Goal: Navigation & Orientation: Understand site structure

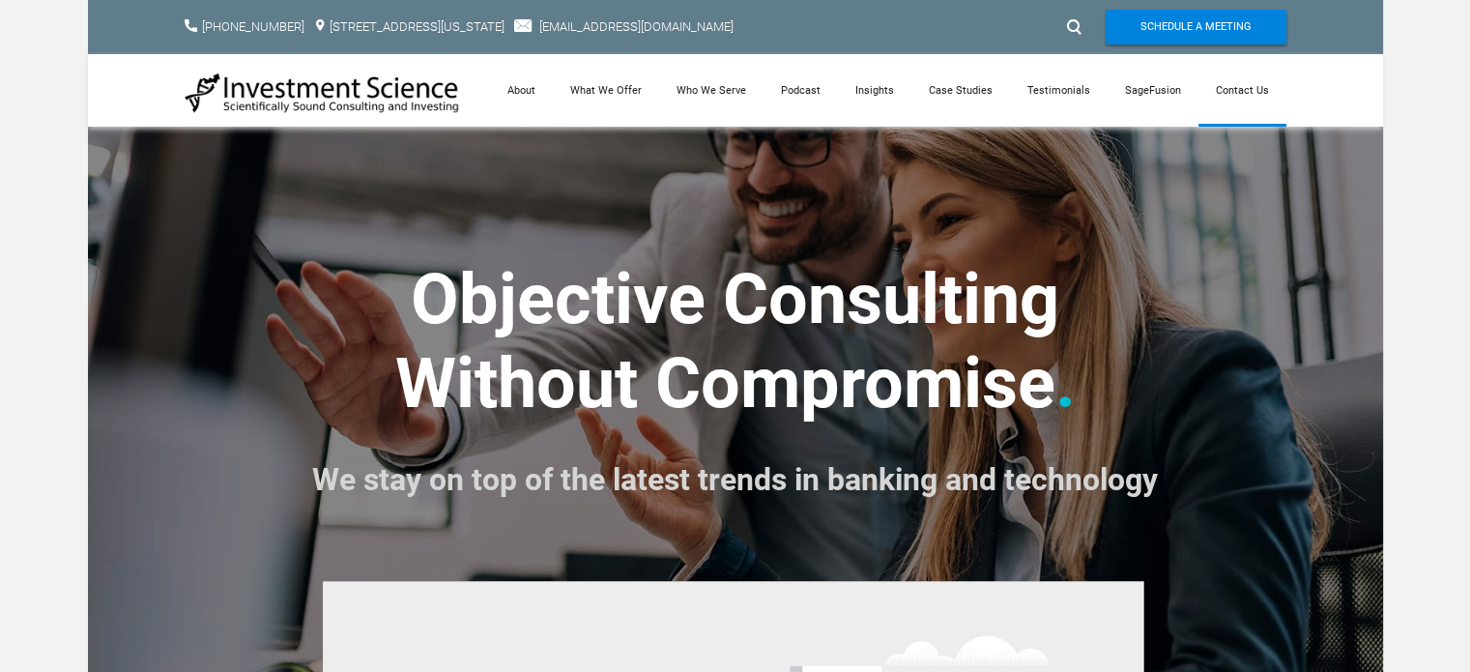
click at [1265, 89] on link "Contact Us" at bounding box center [1242, 90] width 88 height 72
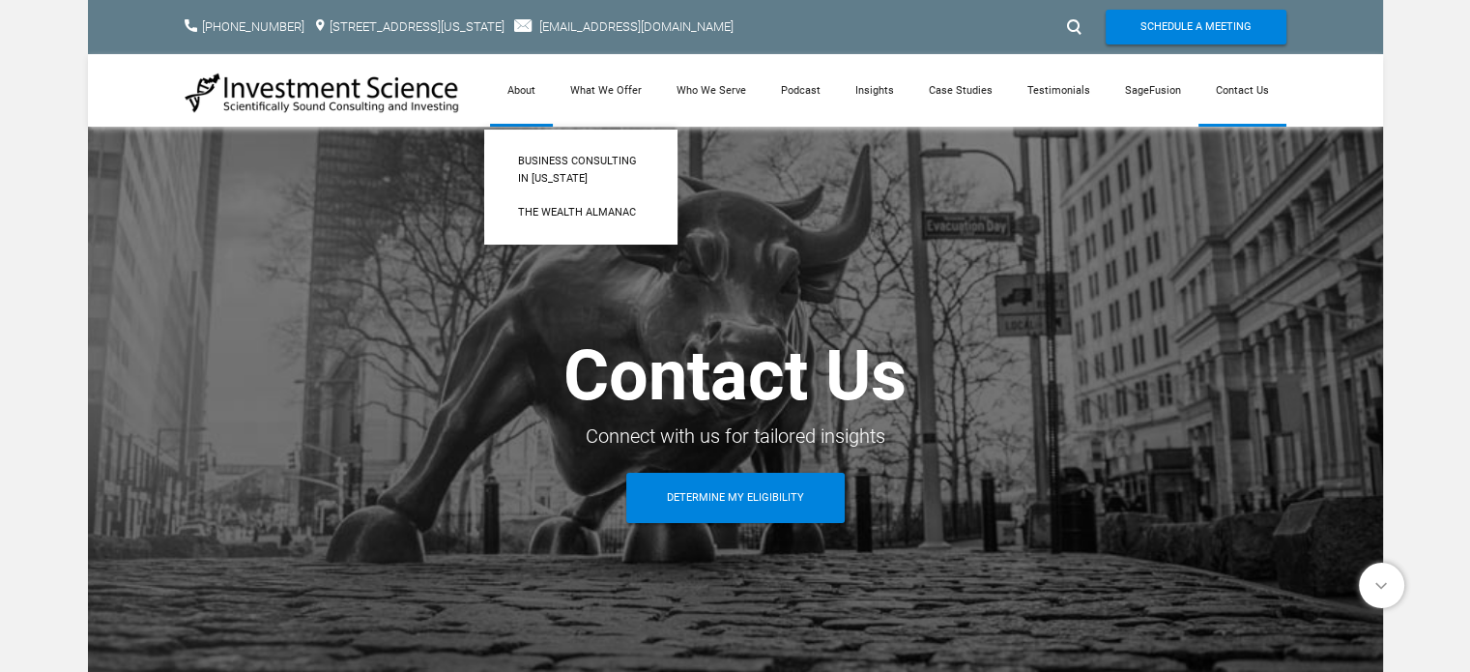
click at [532, 87] on link "About" at bounding box center [521, 90] width 63 height 72
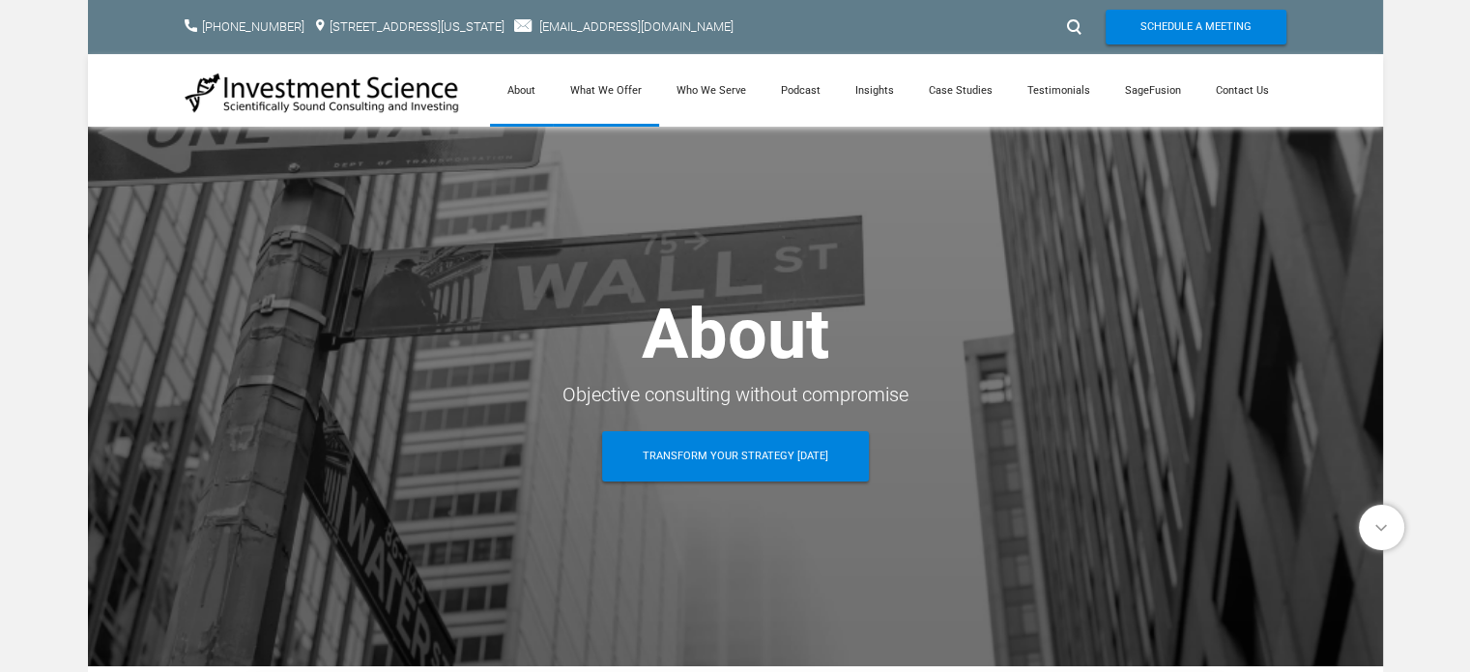
click at [615, 101] on link "What We Offer" at bounding box center [606, 90] width 106 height 72
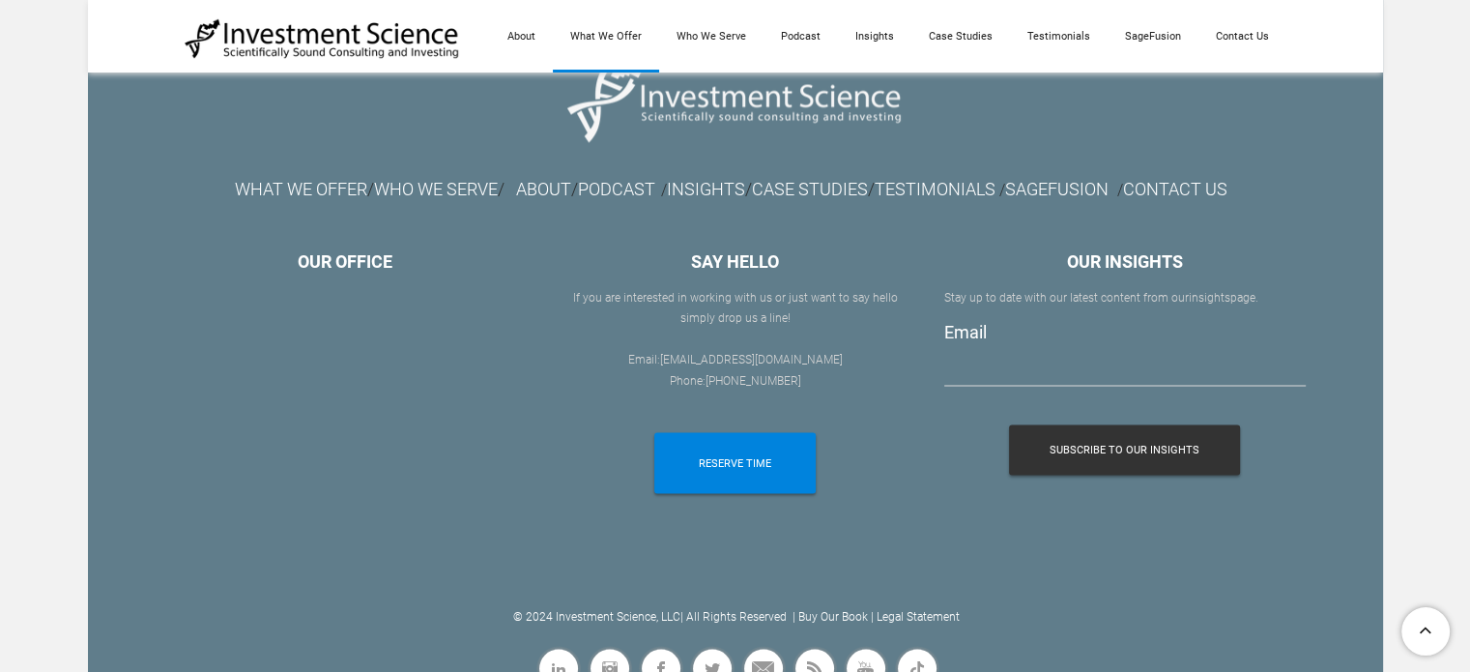
scroll to position [3274, 0]
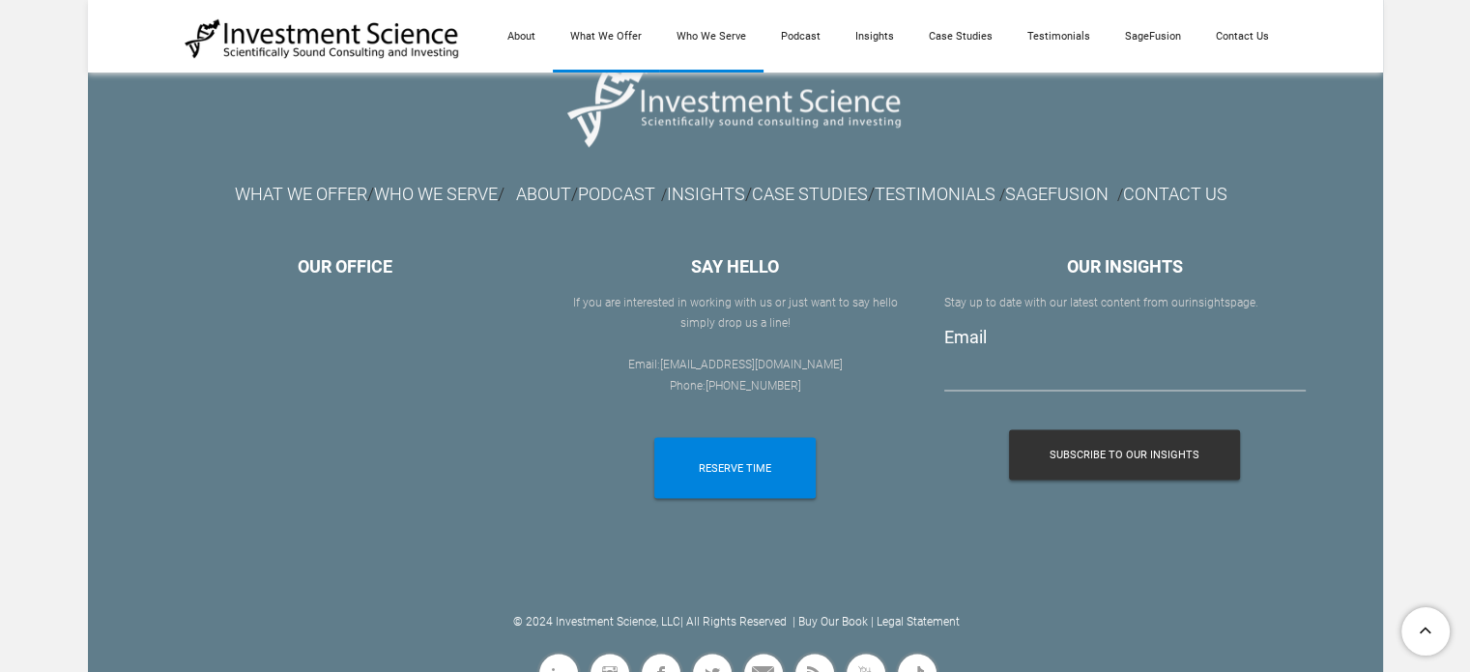
click at [739, 51] on link "Who We Serve" at bounding box center [711, 36] width 104 height 72
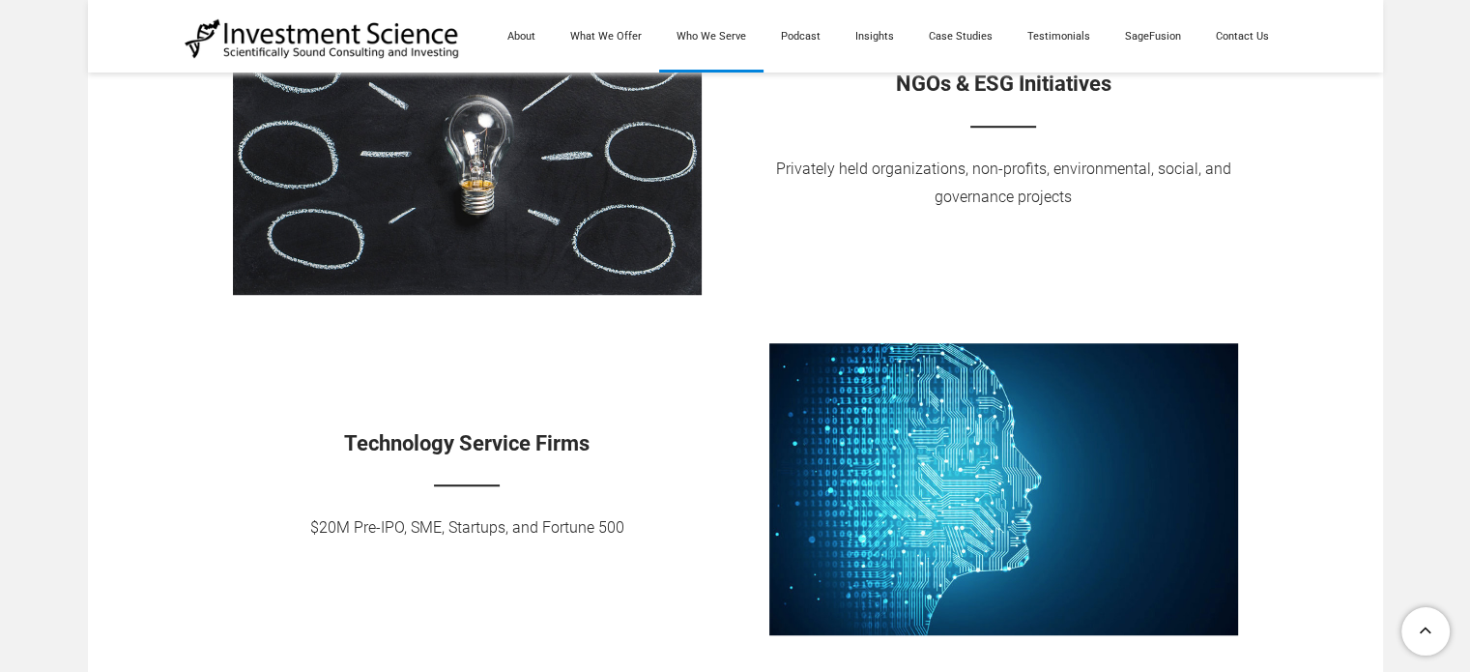
scroll to position [1275, 0]
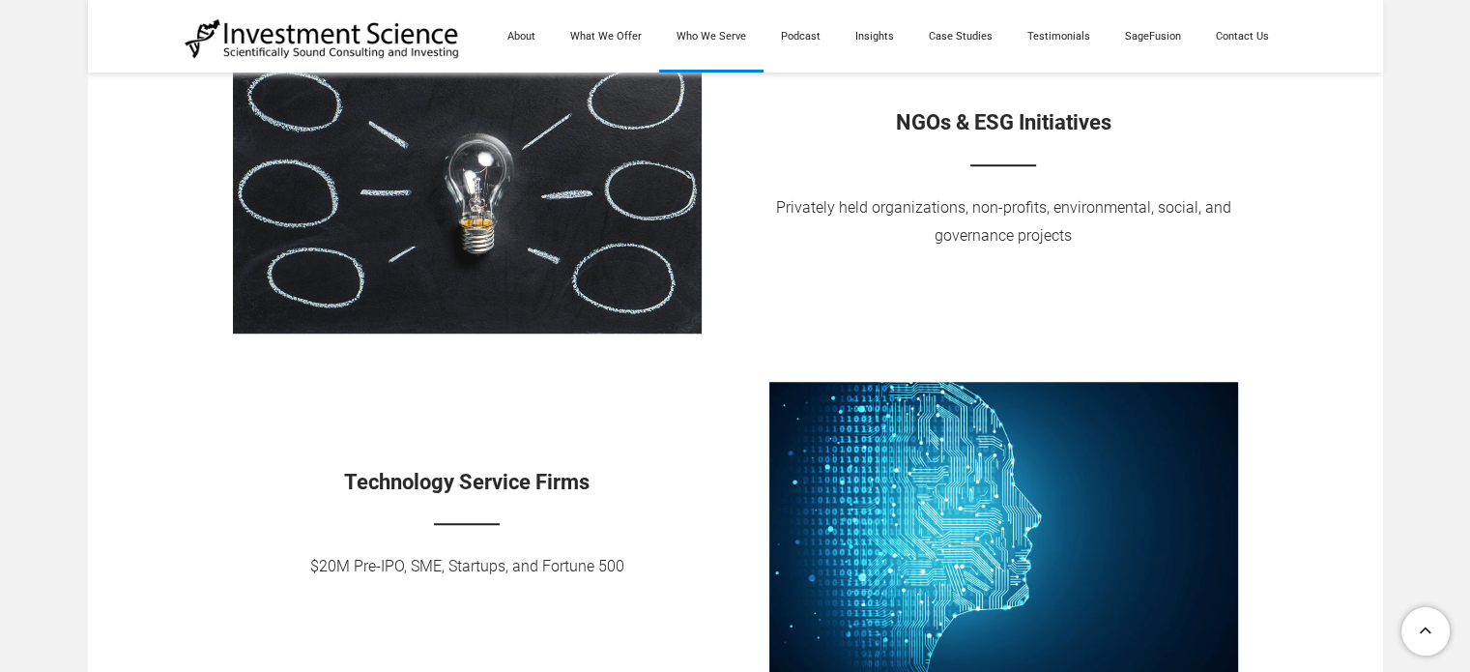
click at [754, 248] on td "NGOs & ESG Initiatives Privately held organizations, non-profits, environmental…" at bounding box center [1003, 191] width 536 height 301
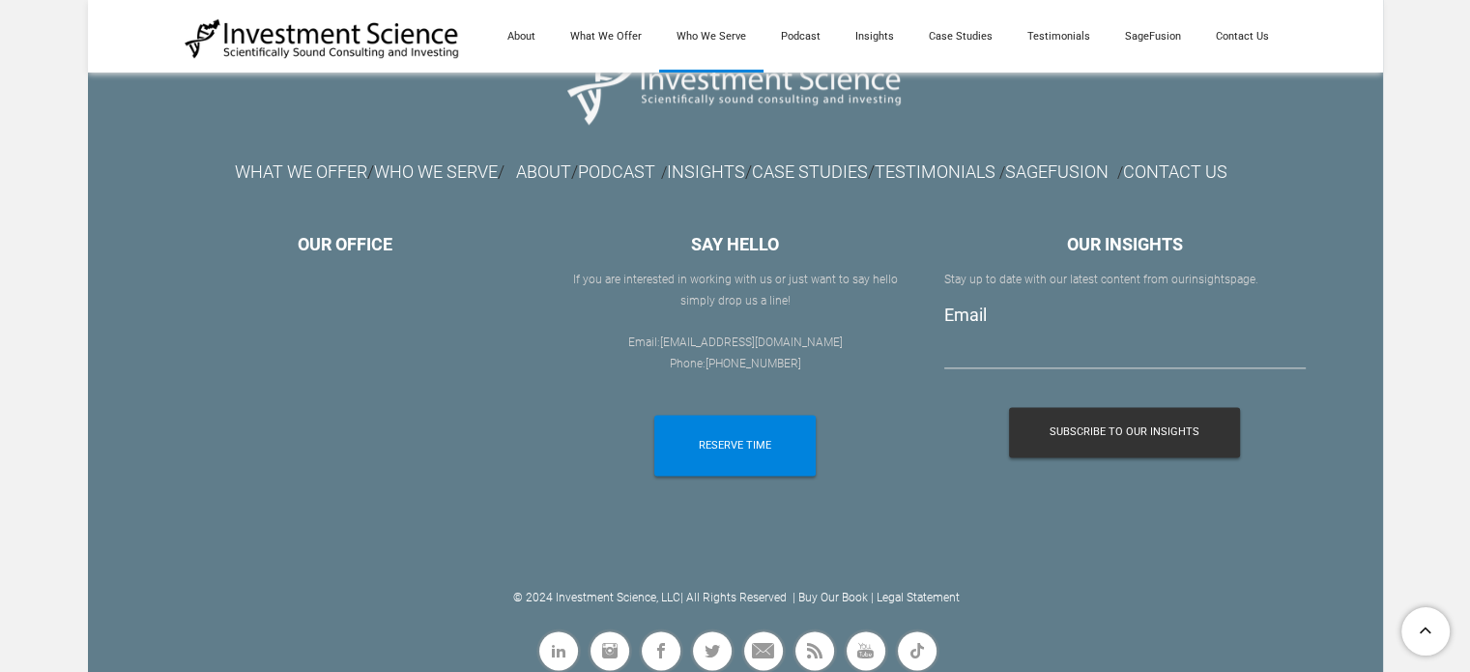
scroll to position [2446, 0]
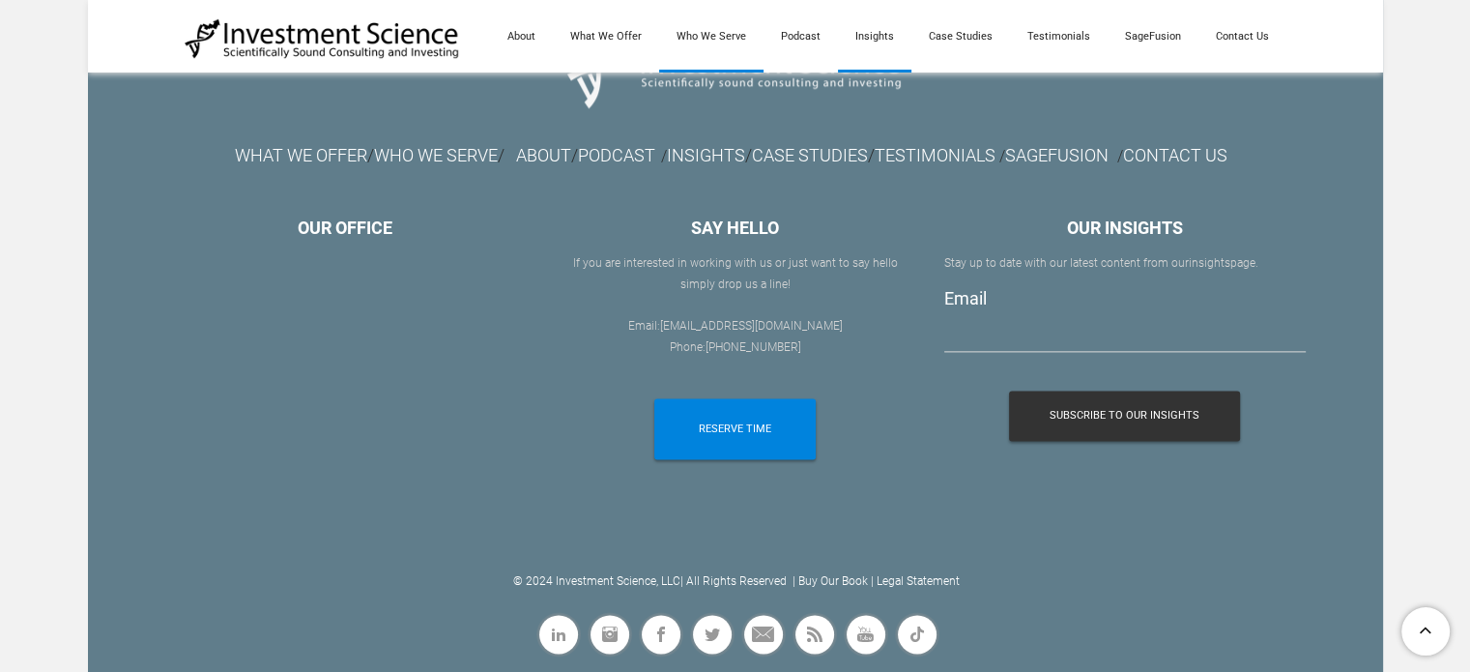
click at [874, 35] on link "Insights" at bounding box center [874, 36] width 73 height 72
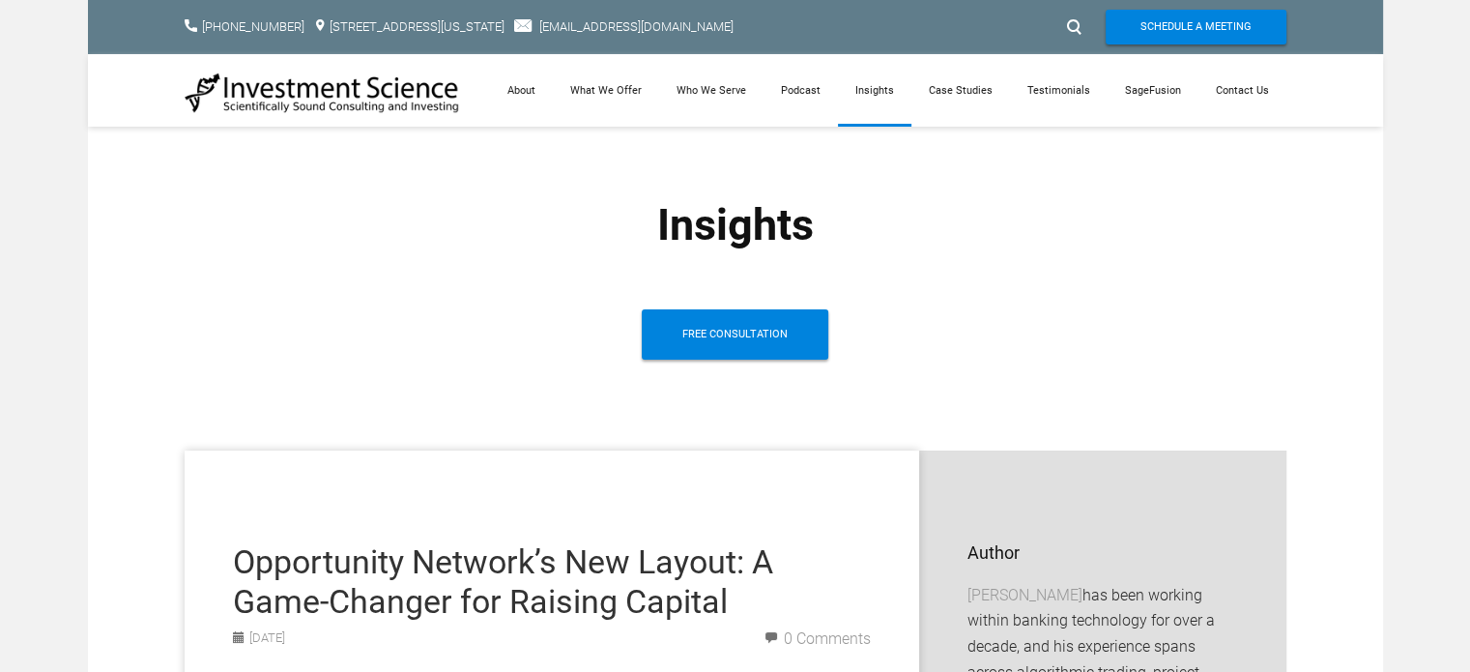
click at [912, 232] on center "Insights" at bounding box center [735, 225] width 715 height 52
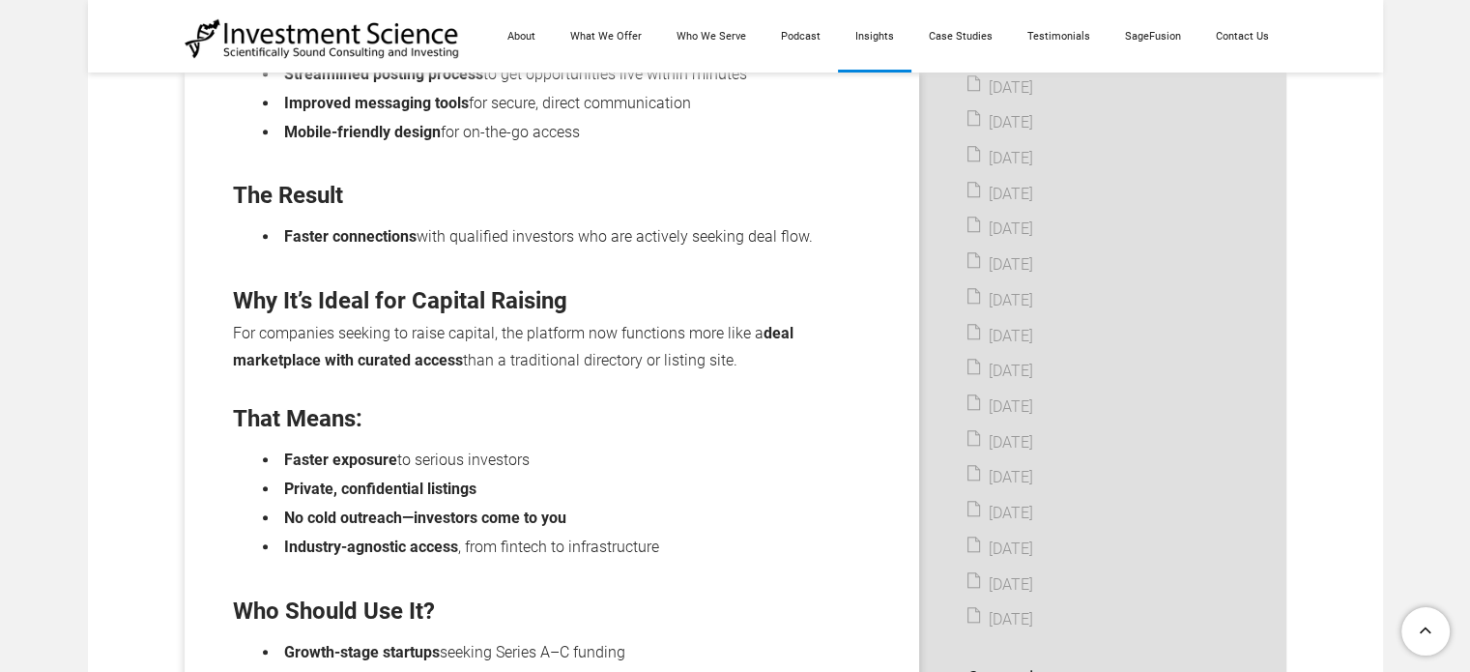
scroll to position [1662, 0]
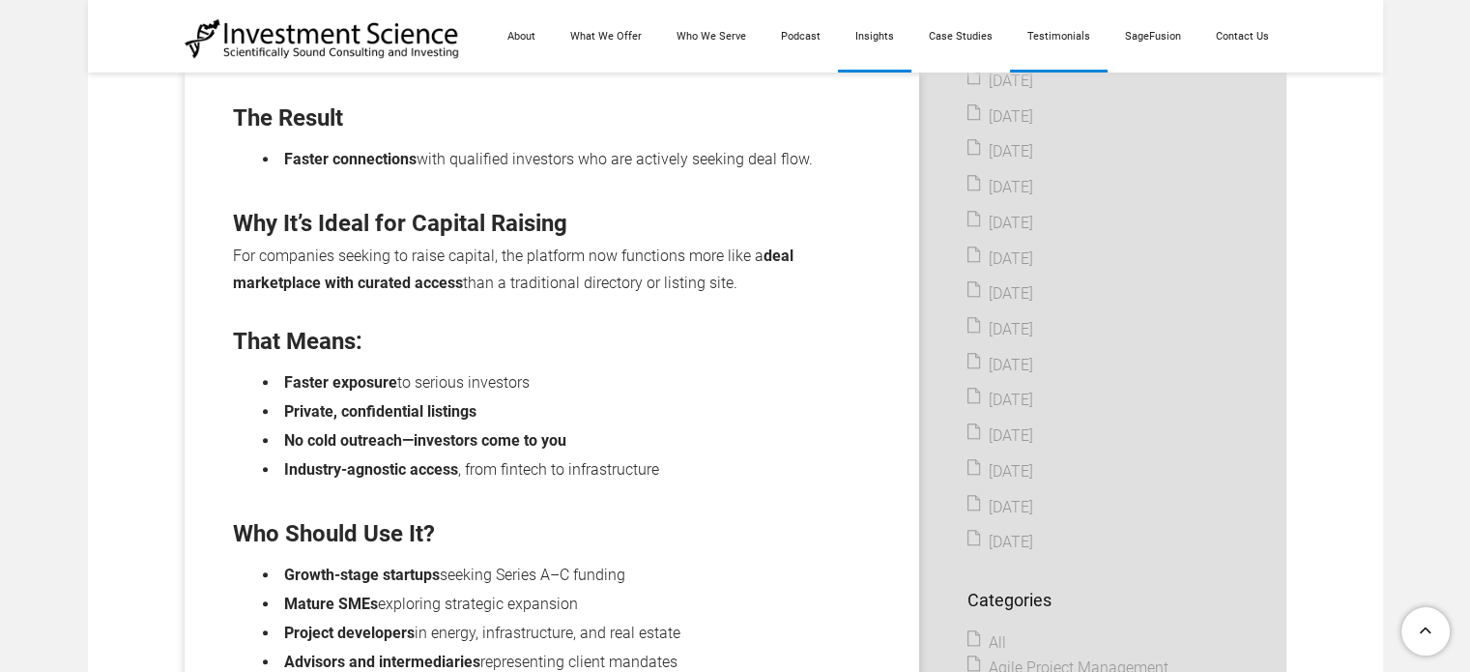
click at [1038, 57] on link "Testimonials" at bounding box center [1059, 36] width 98 height 72
